Goal: Use online tool/utility: Utilize a website feature to perform a specific function

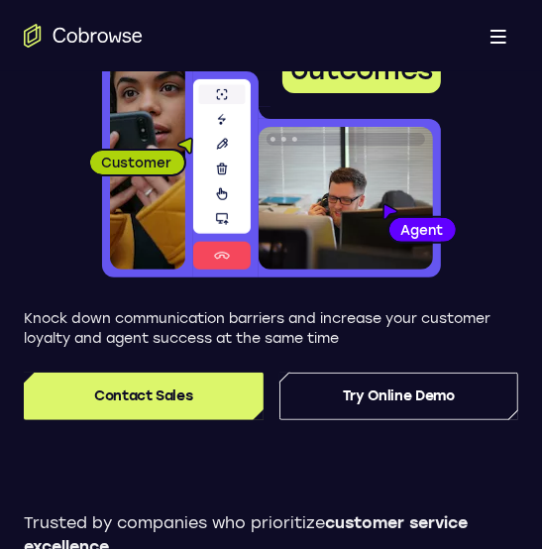
scroll to position [159, 0]
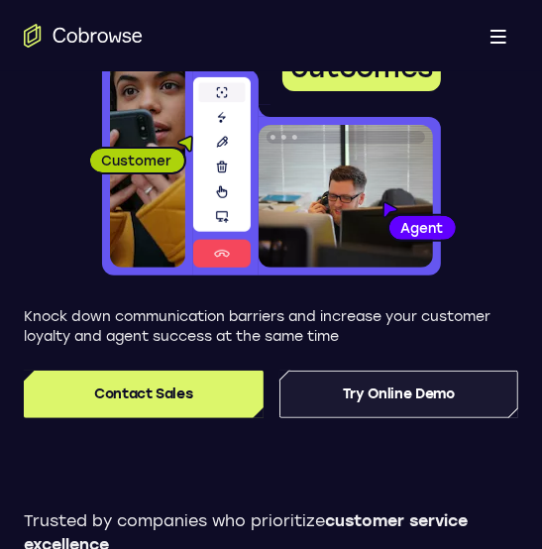
click at [391, 410] on link "Try Online Demo" at bounding box center [400, 395] width 240 height 48
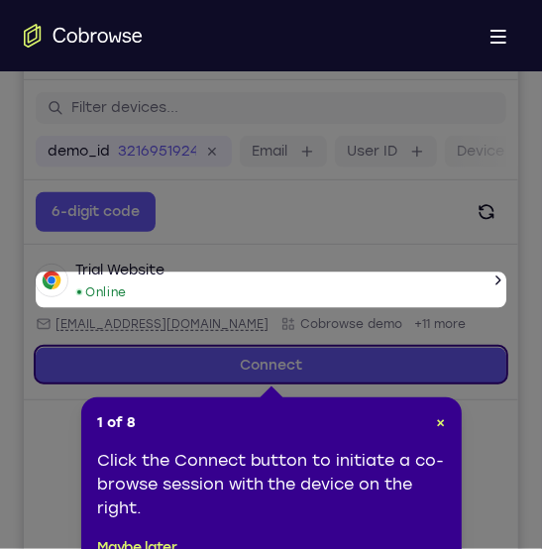
scroll to position [300, 0]
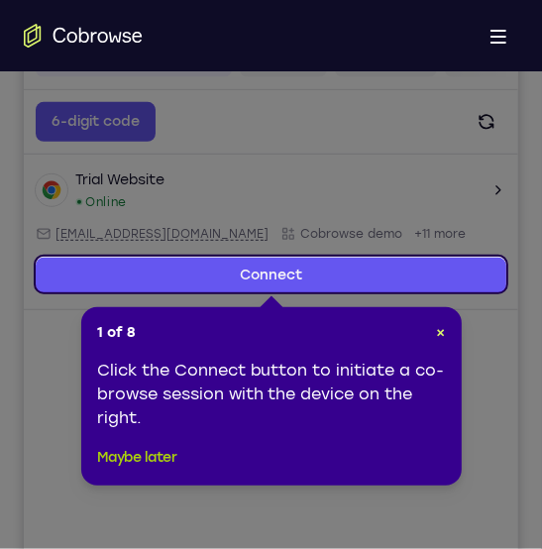
click at [171, 462] on button "Maybe later" at bounding box center [137, 458] width 80 height 24
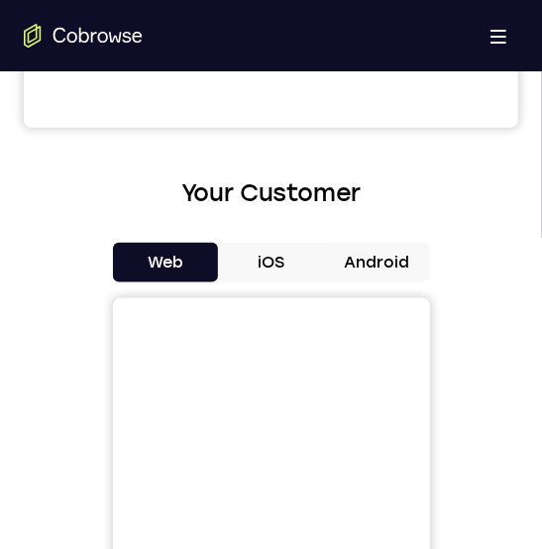
scroll to position [776, 0]
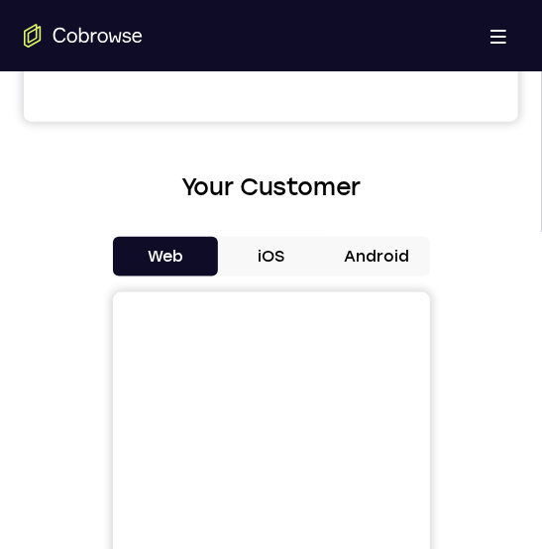
click at [280, 254] on button "iOS" at bounding box center [271, 257] width 106 height 40
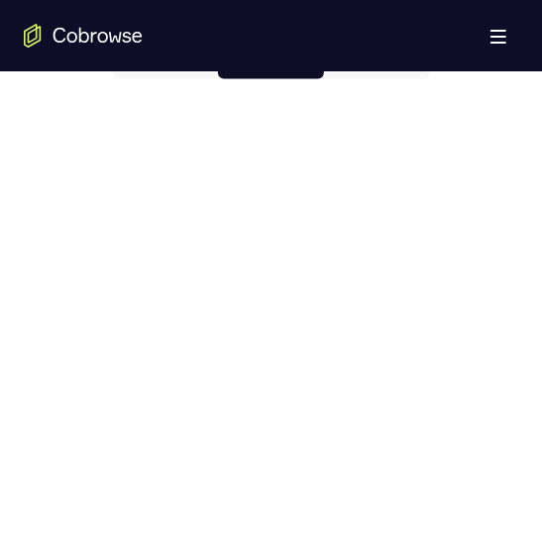
scroll to position [935, 0]
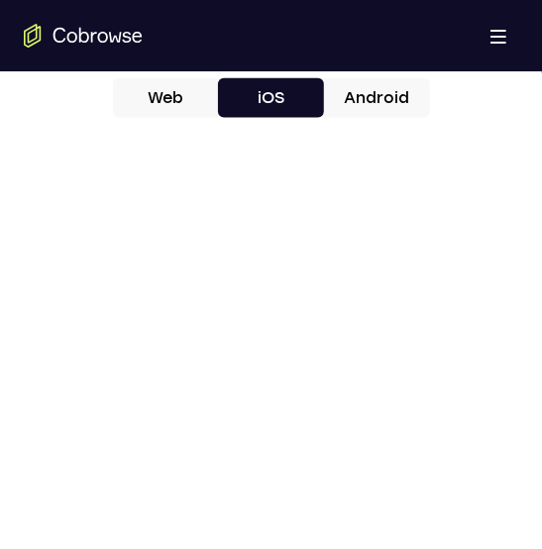
click at [385, 90] on button "Android" at bounding box center [377, 98] width 106 height 40
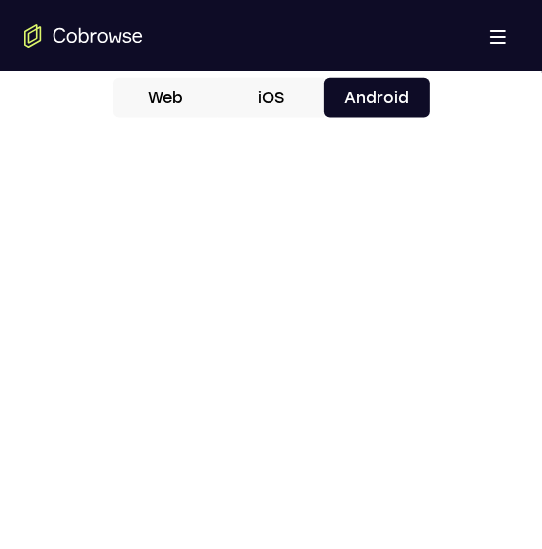
click at [275, 99] on button "iOS" at bounding box center [271, 98] width 106 height 40
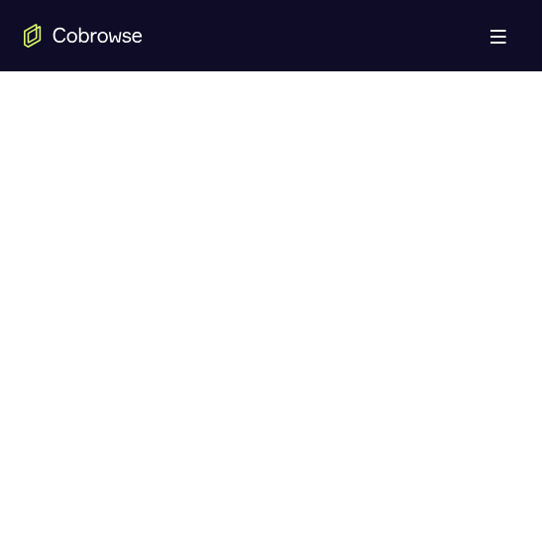
scroll to position [1014, 0]
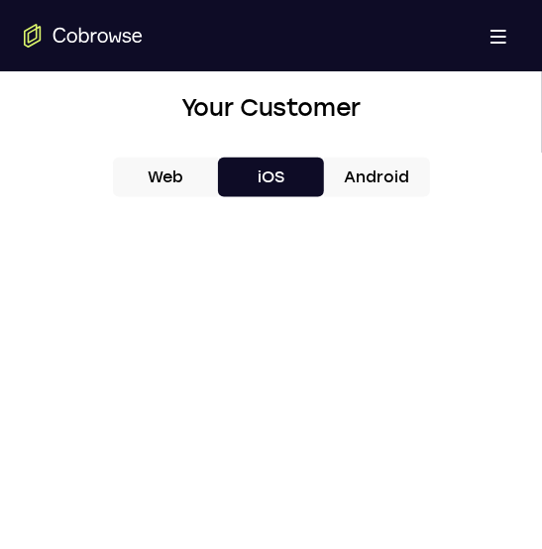
click at [363, 172] on button "Android" at bounding box center [377, 178] width 106 height 40
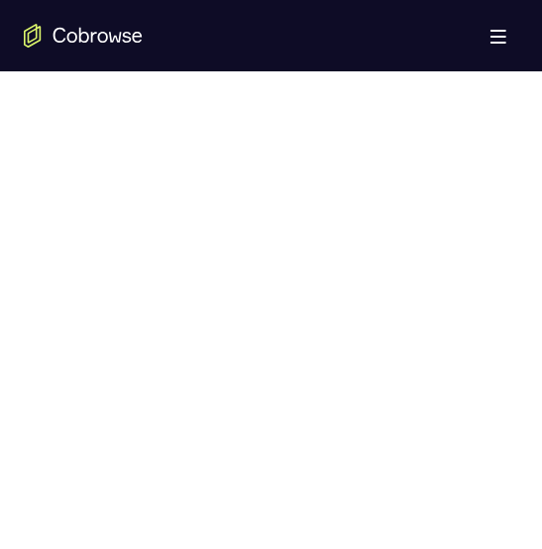
scroll to position [1094, 0]
click at [463, 89] on div at bounding box center [271, 280] width 495 height 610
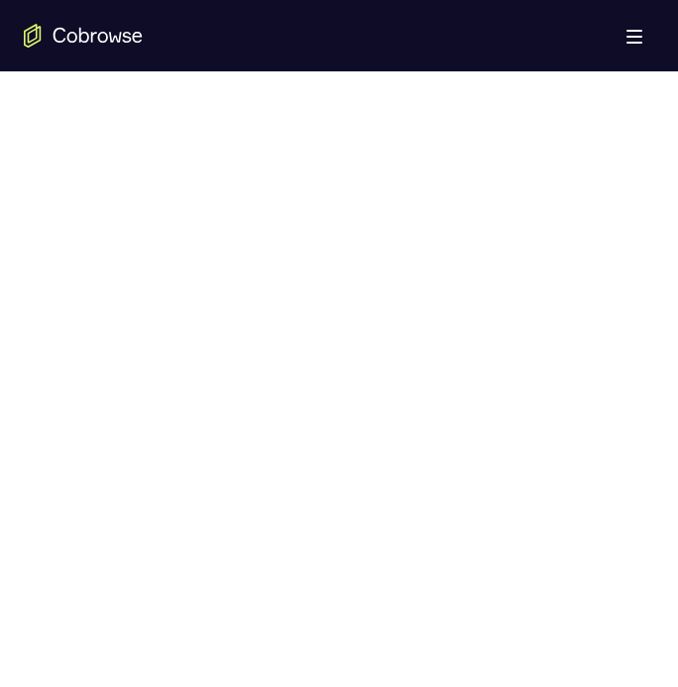
scroll to position [994, 0]
click at [481, 448] on div at bounding box center [339, 379] width 631 height 610
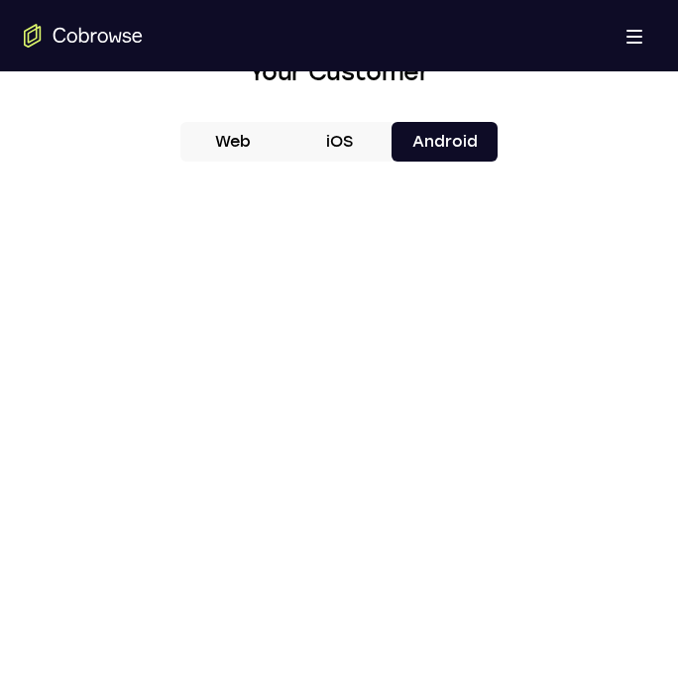
scroll to position [796, 0]
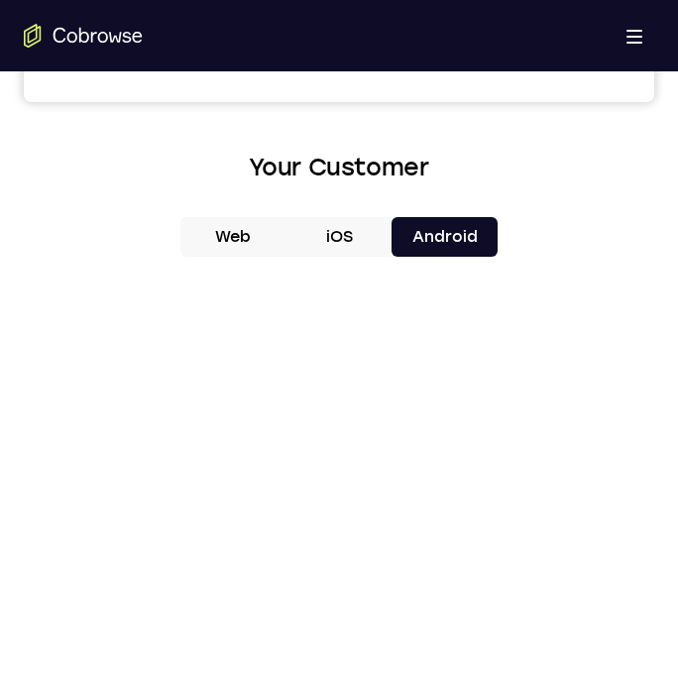
click at [450, 230] on button "Android" at bounding box center [445, 237] width 106 height 40
click at [367, 251] on button "iOS" at bounding box center [340, 237] width 106 height 40
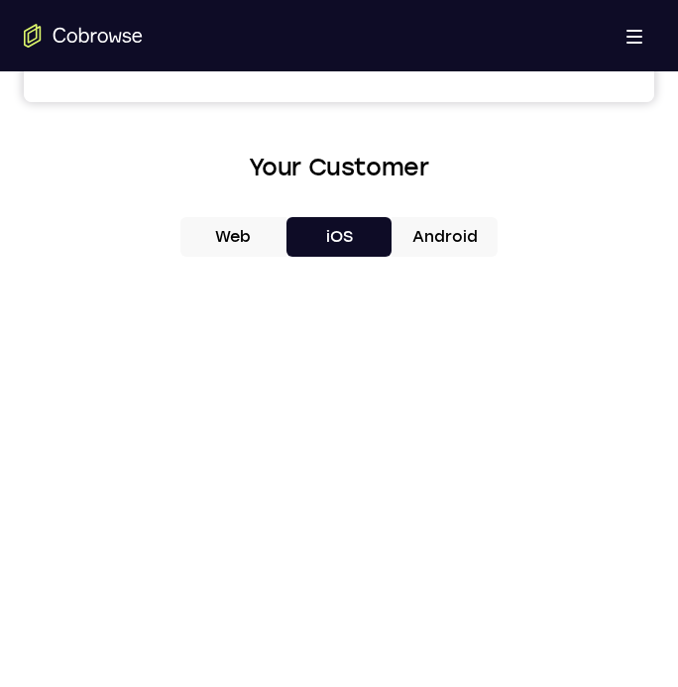
click at [429, 227] on button "Android" at bounding box center [445, 237] width 106 height 40
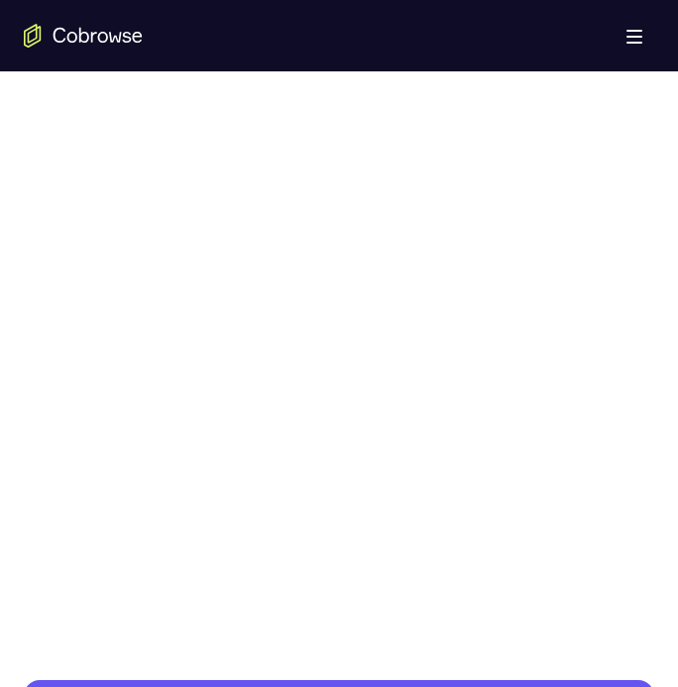
scroll to position [994, 0]
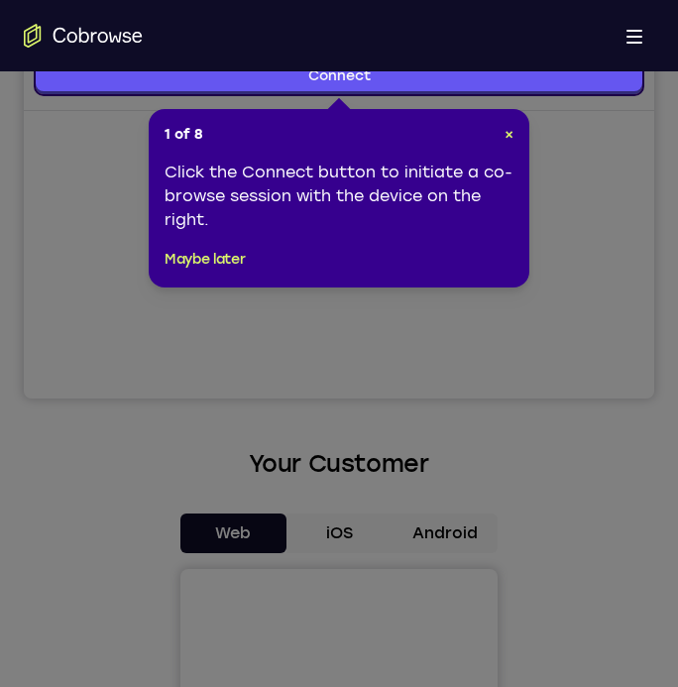
scroll to position [503, 0]
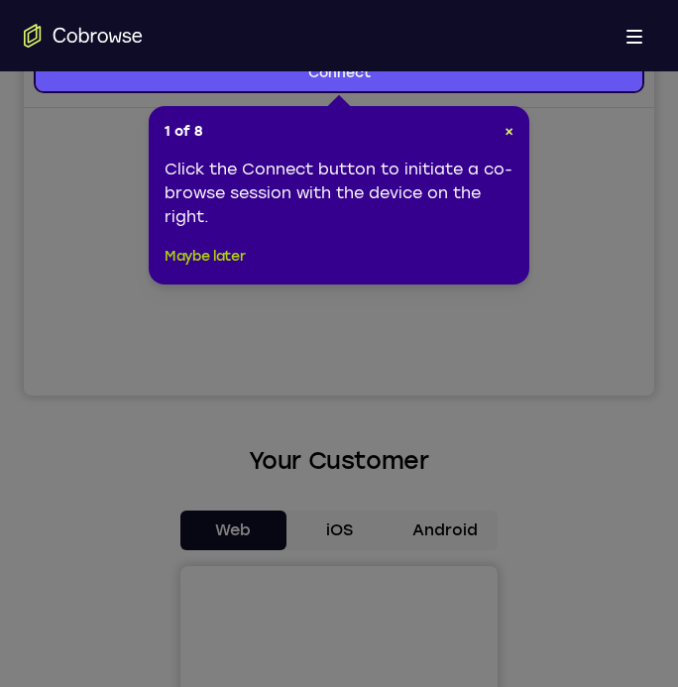
drag, startPoint x: 186, startPoint y: 256, endPoint x: 220, endPoint y: 583, distance: 328.9
click at [186, 256] on button "Maybe later" at bounding box center [205, 257] width 80 height 24
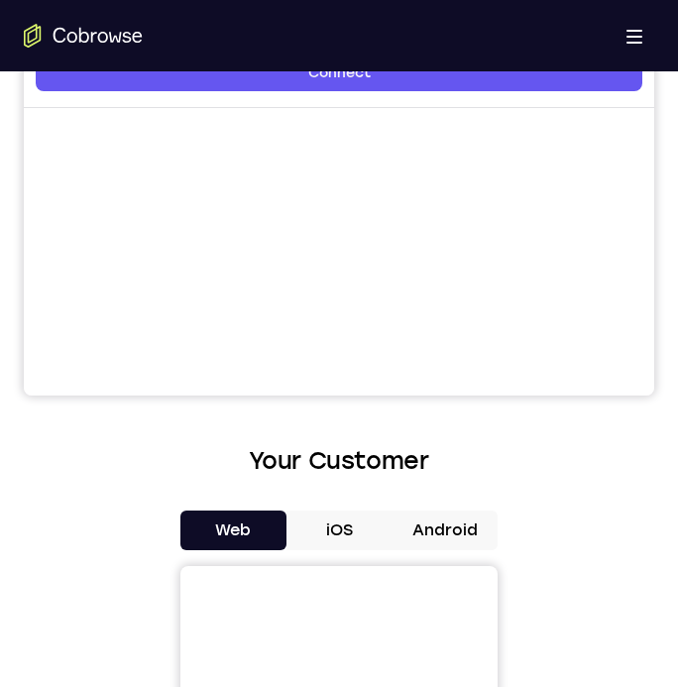
click at [453, 522] on button "Android" at bounding box center [445, 531] width 106 height 40
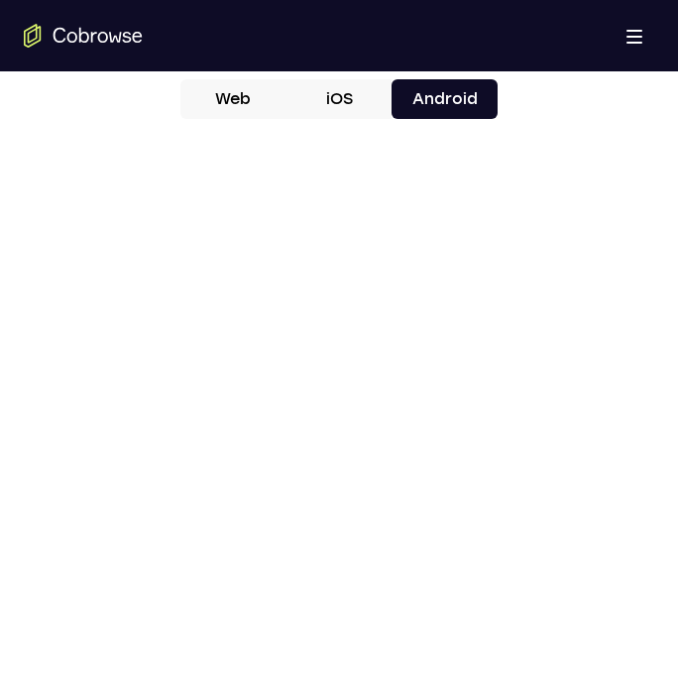
scroll to position [899, 0]
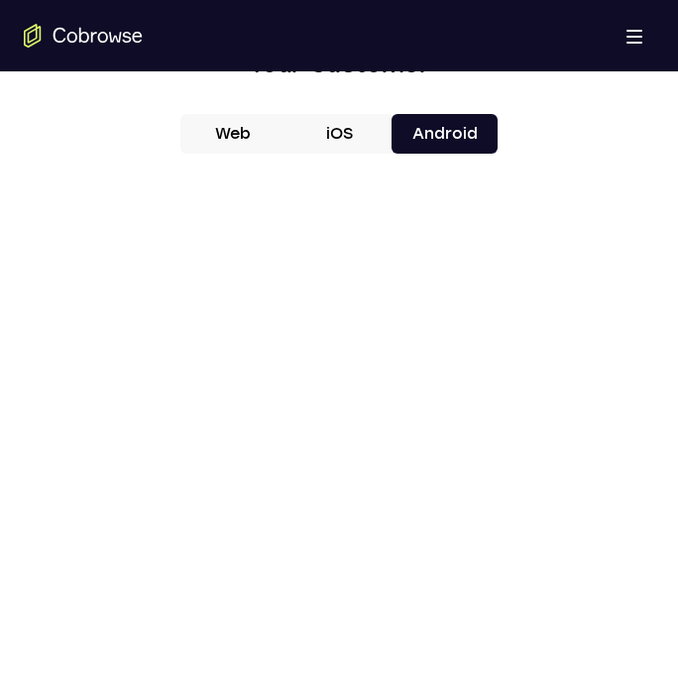
click at [312, 131] on button "iOS" at bounding box center [340, 134] width 106 height 40
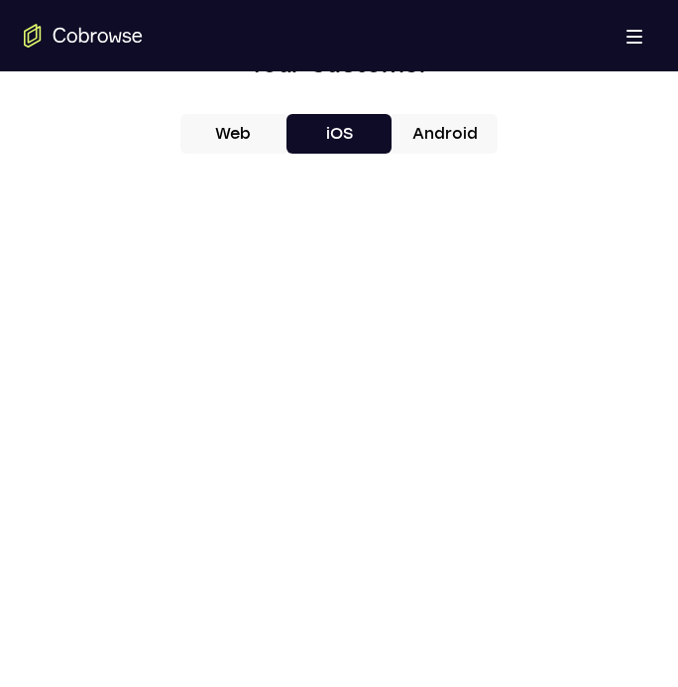
click at [437, 137] on button "Android" at bounding box center [445, 134] width 106 height 40
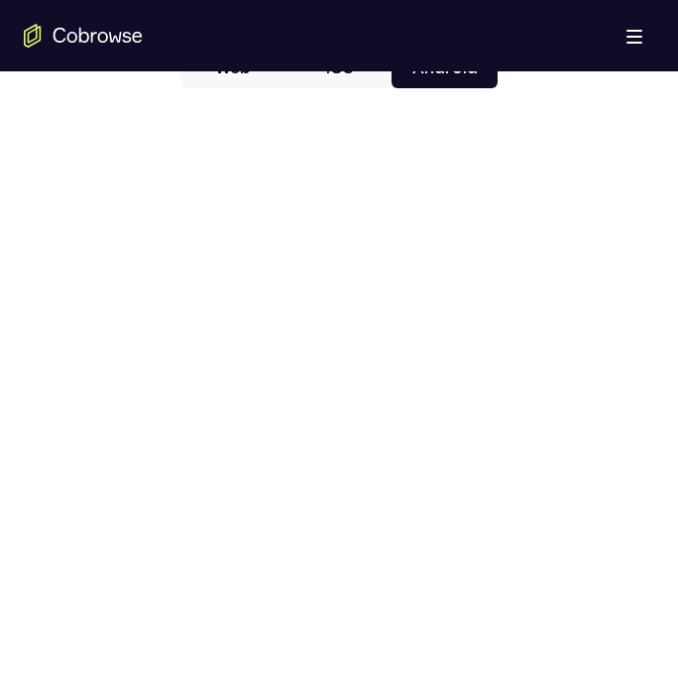
scroll to position [998, 0]
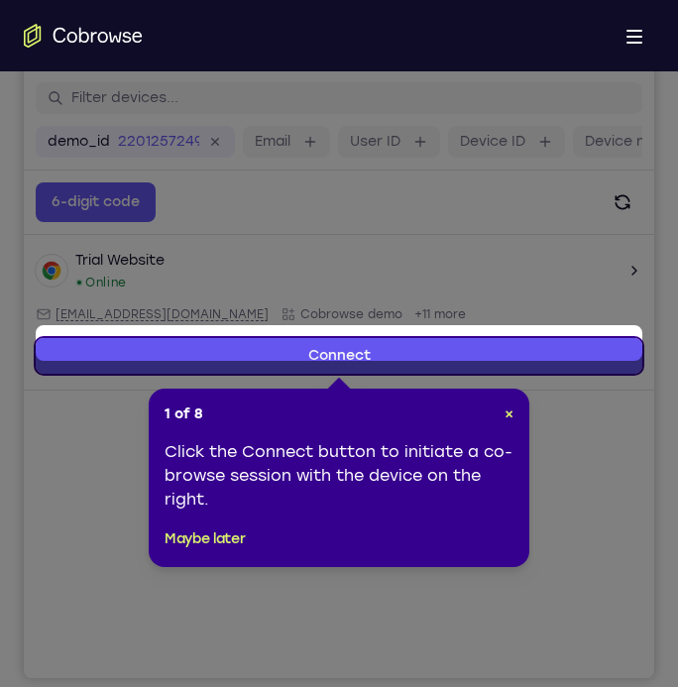
scroll to position [233, 0]
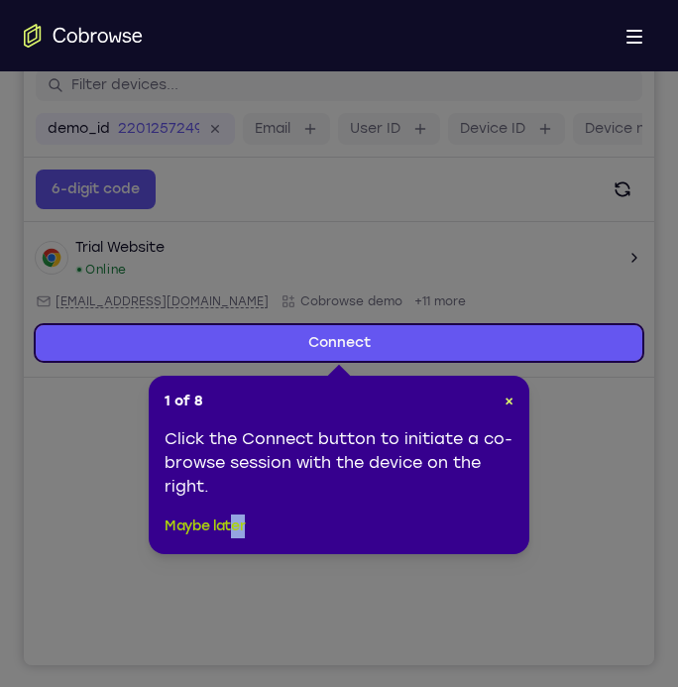
click at [234, 537] on footer "Maybe later" at bounding box center [339, 527] width 349 height 24
click at [224, 535] on button "Maybe later" at bounding box center [205, 527] width 80 height 24
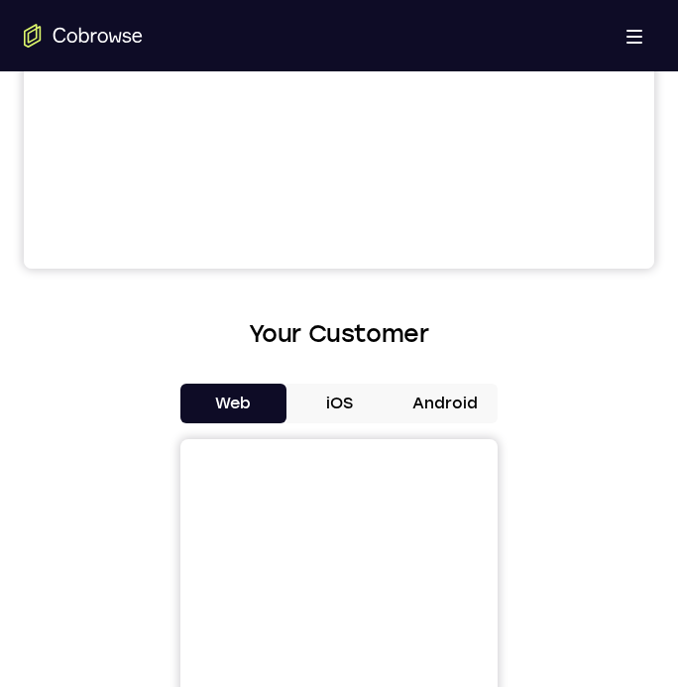
click at [433, 389] on button "Android" at bounding box center [445, 404] width 106 height 40
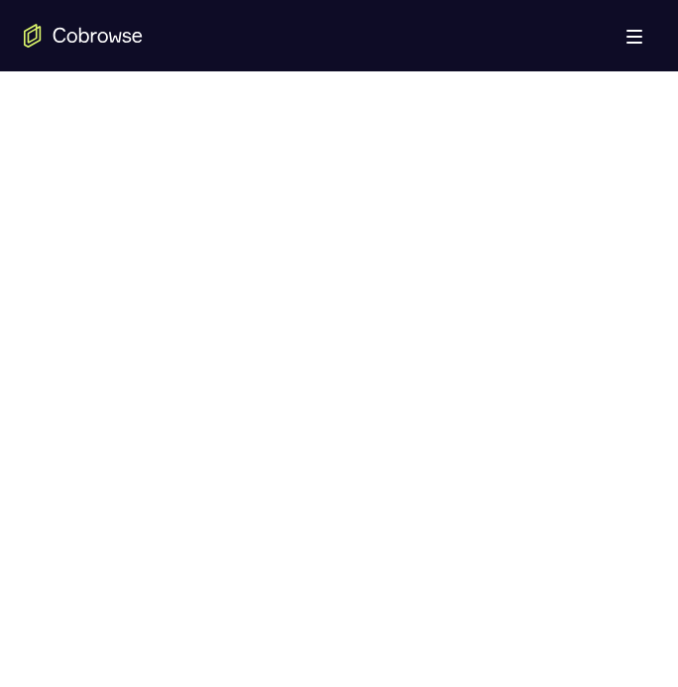
scroll to position [1006, 0]
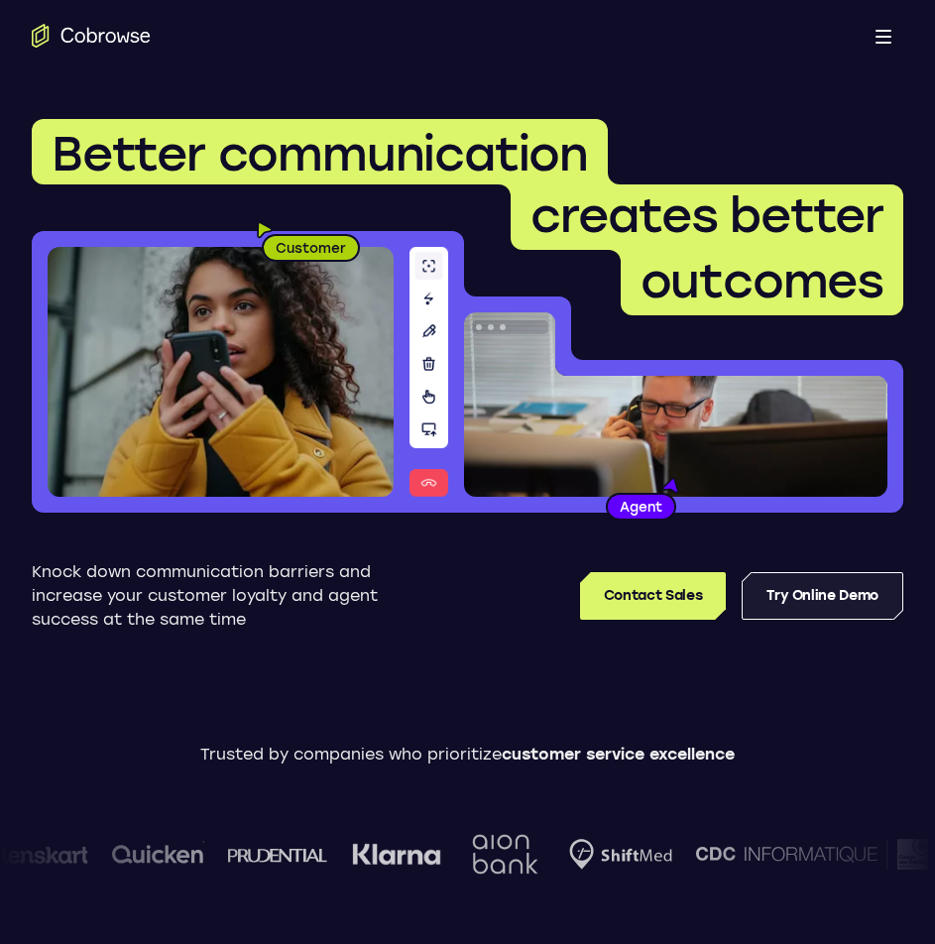
click at [801, 591] on link "Try Online Demo" at bounding box center [823, 596] width 162 height 48
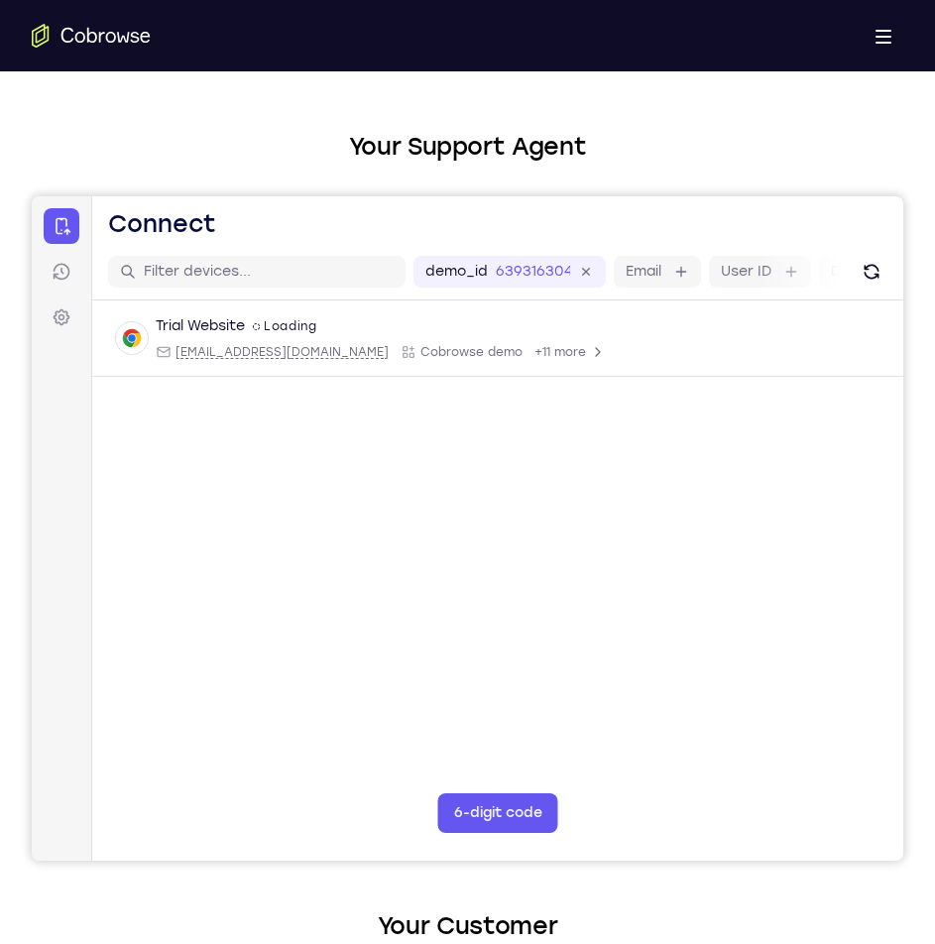
scroll to position [99, 0]
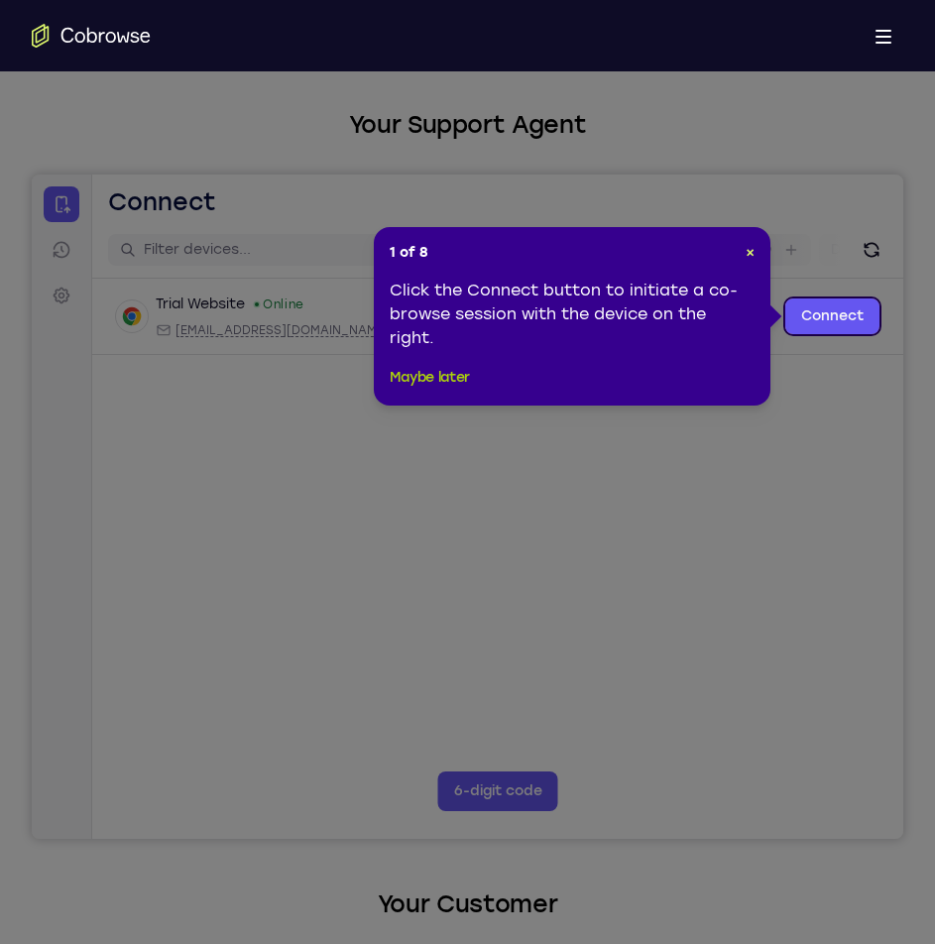
click at [439, 366] on button "Maybe later" at bounding box center [430, 378] width 80 height 24
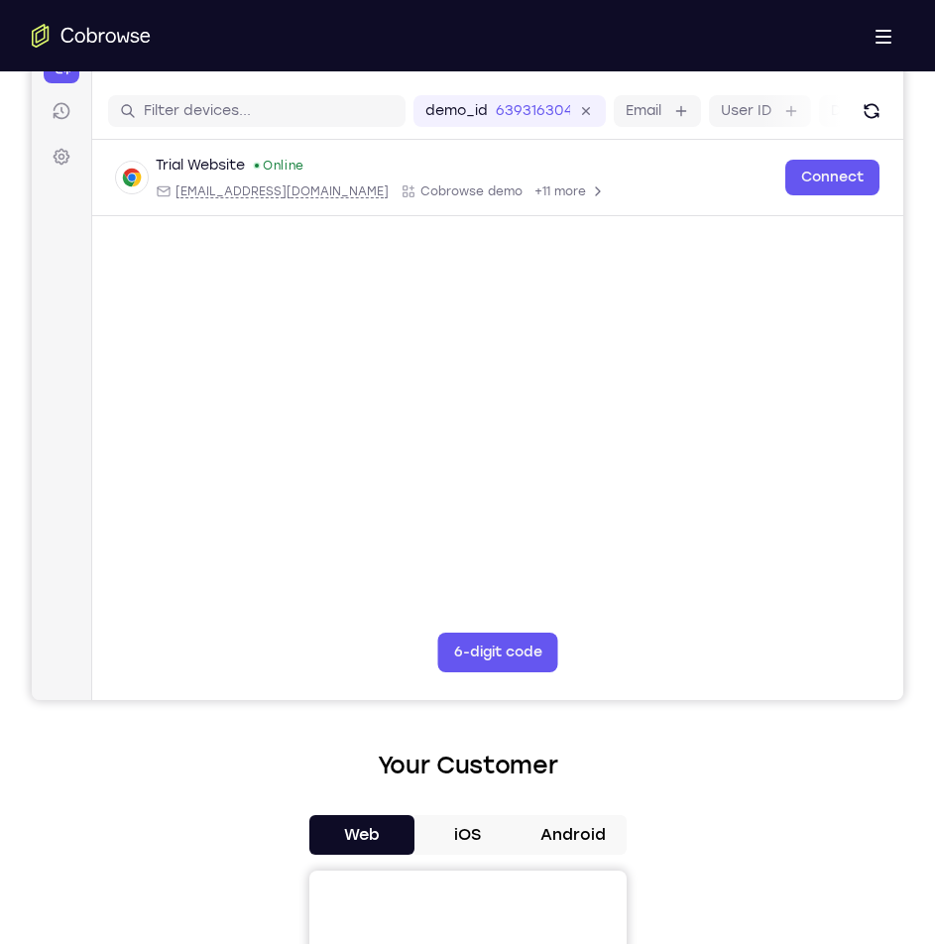
scroll to position [496, 0]
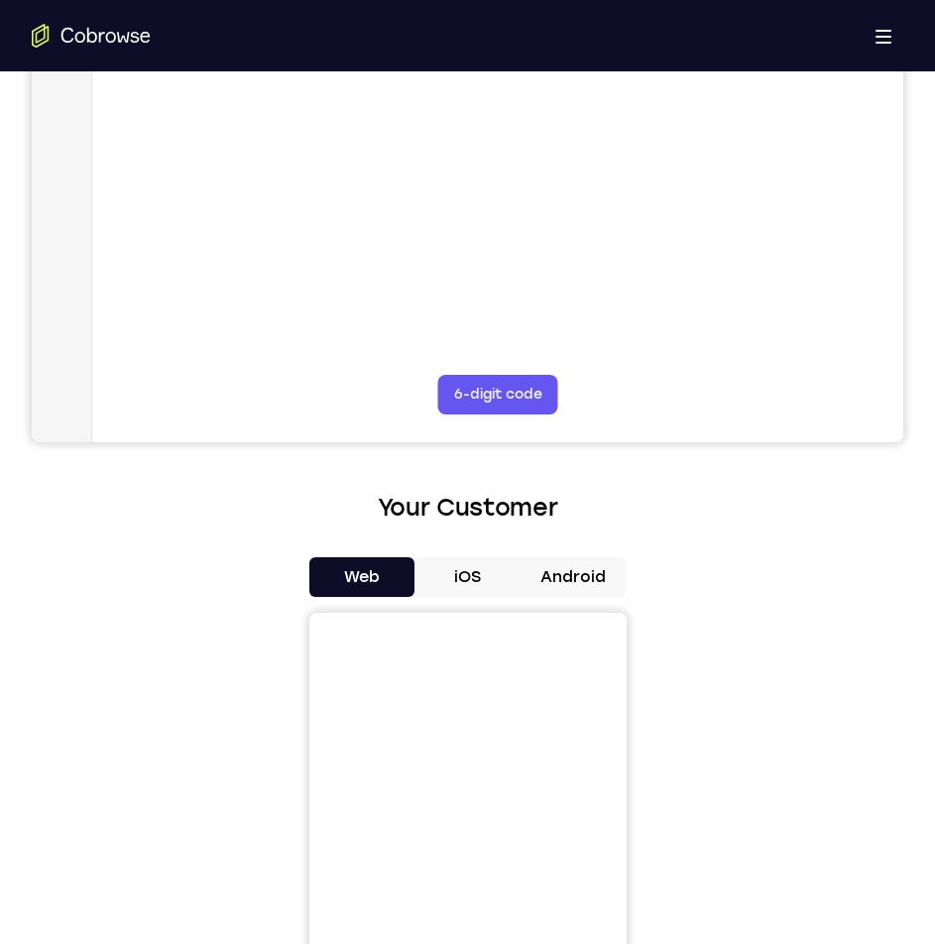
click at [573, 576] on button "Android" at bounding box center [574, 577] width 106 height 40
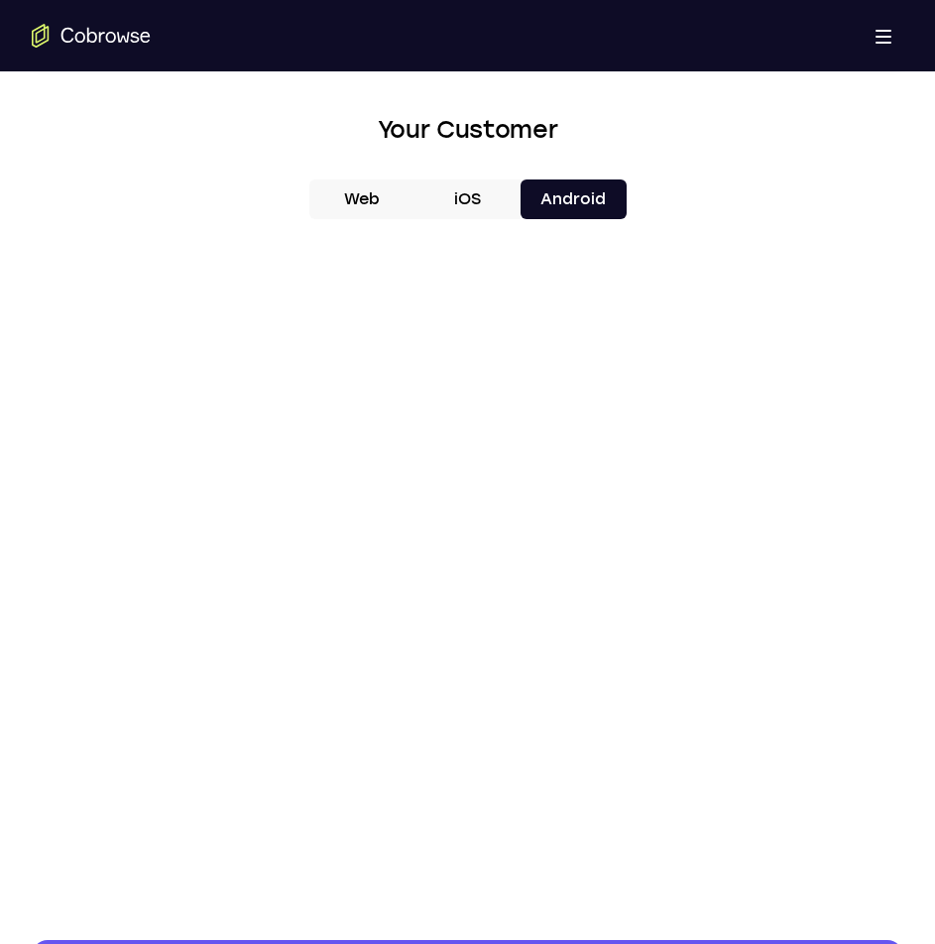
scroll to position [991, 0]
